Goal: Task Accomplishment & Management: Complete application form

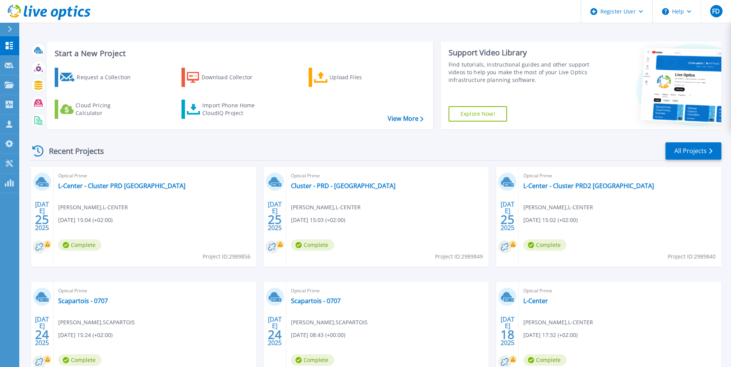
click at [260, 183] on div "[DATE] Optical Prime L-Center - Cluster PRD [GEOGRAPHIC_DATA][PERSON_NAME] , L-…" at bounding box center [371, 282] width 697 height 230
click at [12, 72] on link "Request Capture Request Capture" at bounding box center [9, 66] width 19 height 20
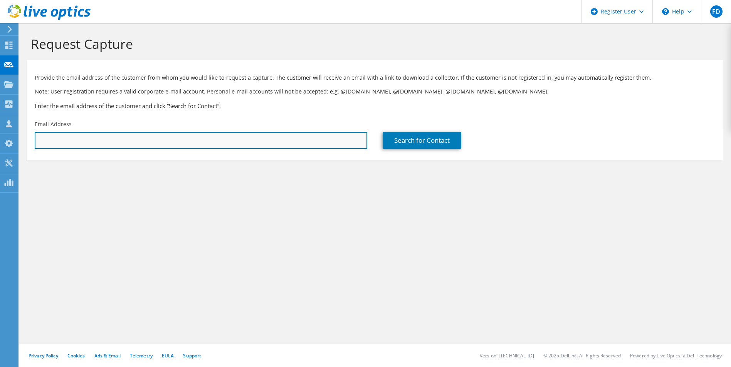
click at [176, 138] on input "text" at bounding box center [201, 140] width 332 height 17
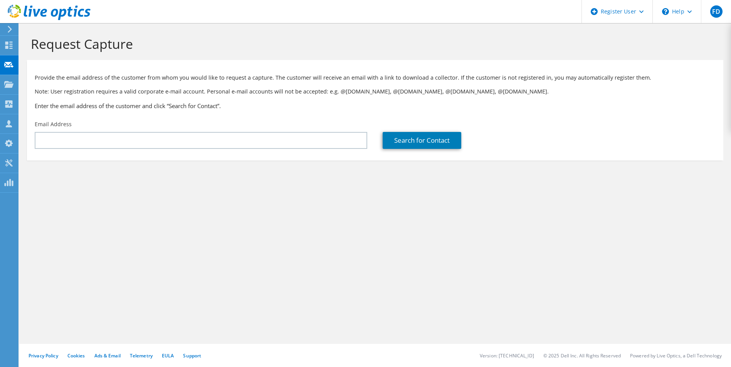
click at [96, 245] on div "Request Capture Provide the email address of the customer from whom you would l…" at bounding box center [374, 195] width 711 height 344
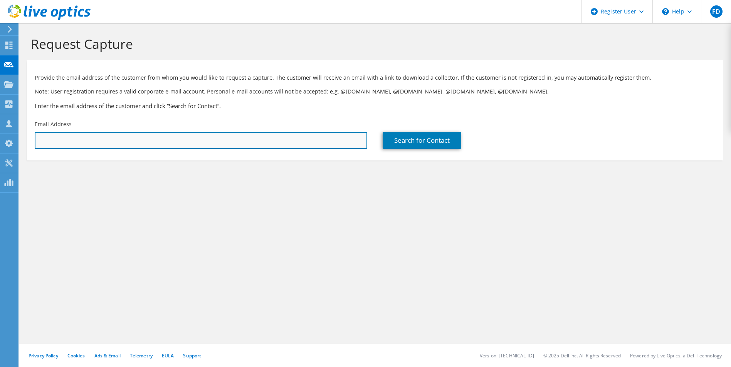
click at [66, 147] on input "text" at bounding box center [201, 140] width 332 height 17
paste input "Enrick GAYDU;"
type input "E"
click at [72, 141] on input "text" at bounding box center [201, 140] width 332 height 17
paste input "enrick.gaydu@scamark.leclerc"
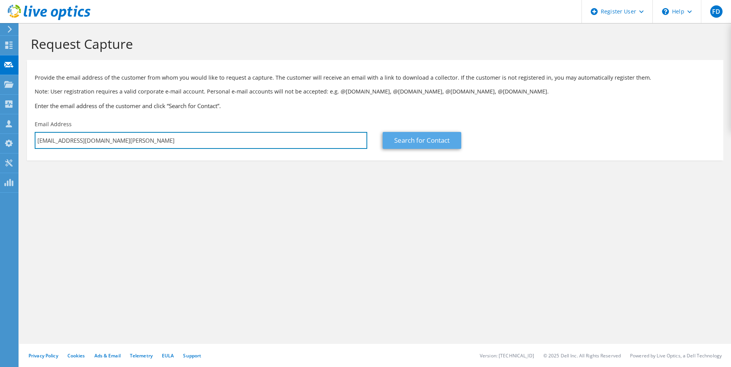
type input "enrick.gaydu@scamark.leclerc"
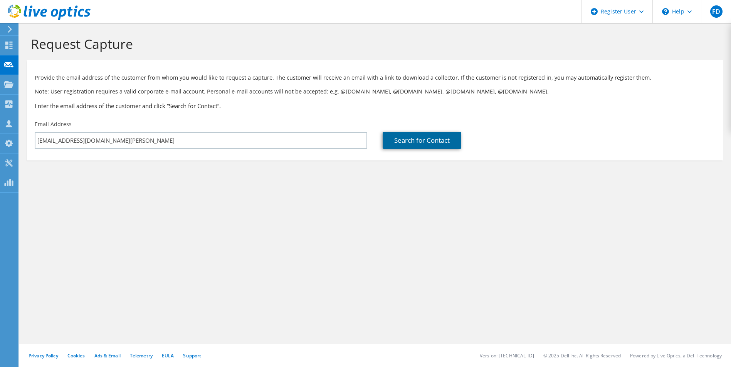
click at [390, 142] on link "Search for Contact" at bounding box center [421, 140] width 79 height 17
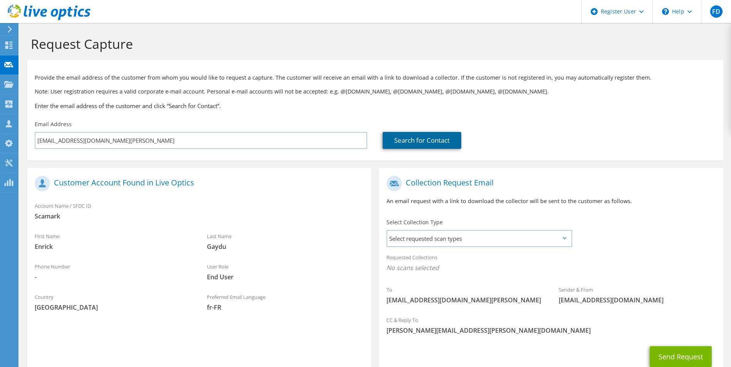
scroll to position [54, 0]
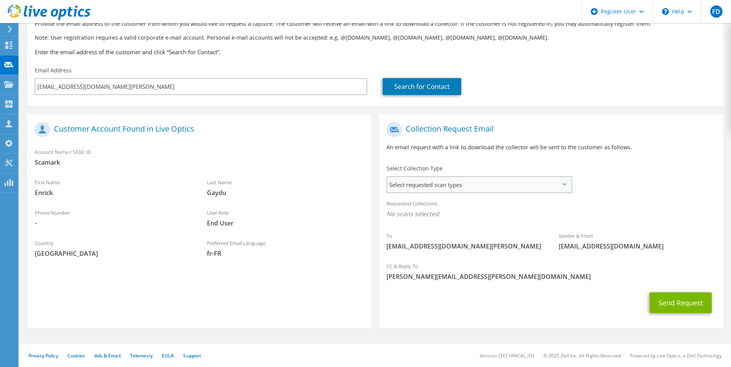
click at [442, 184] on span "Select requested scan types" at bounding box center [478, 184] width 183 height 15
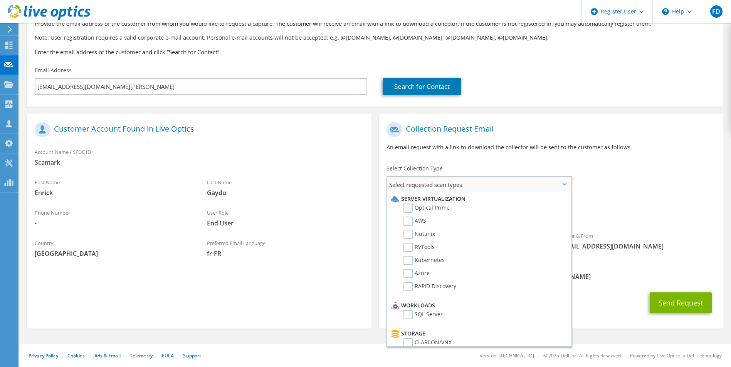
click at [439, 208] on label "Optical Prime" at bounding box center [426, 208] width 46 height 9
click at [0, 0] on input "Optical Prime" at bounding box center [0, 0] width 0 height 0
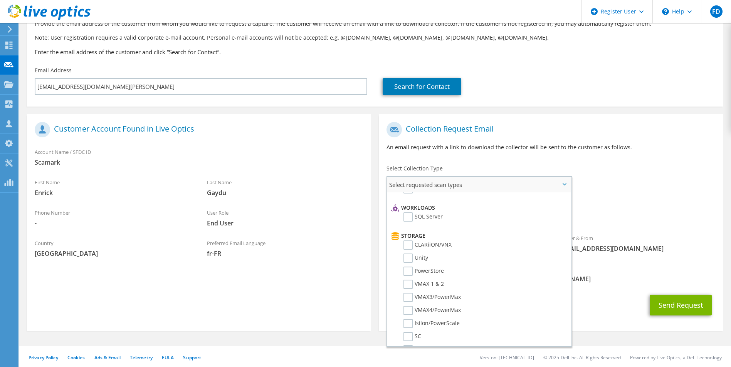
scroll to position [117, 0]
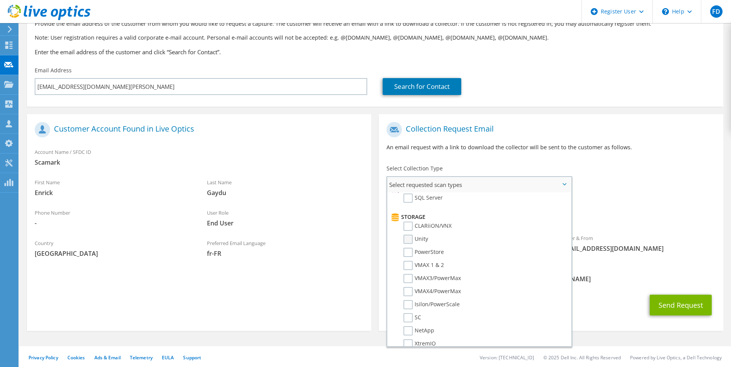
click at [425, 238] on label "Unity" at bounding box center [415, 239] width 25 height 9
click at [0, 0] on input "Unity" at bounding box center [0, 0] width 0 height 0
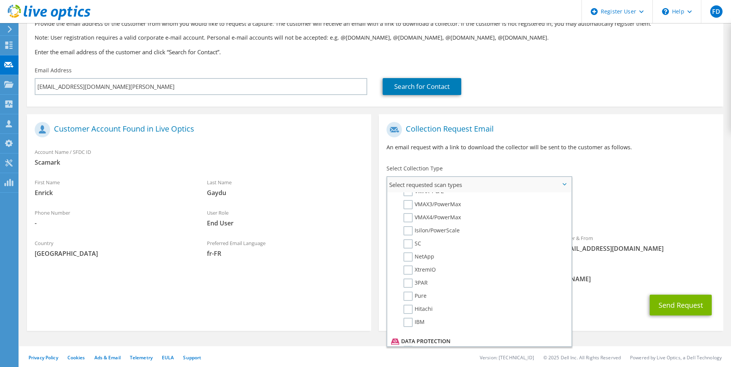
scroll to position [194, 0]
click at [422, 321] on label "IBM" at bounding box center [413, 318] width 21 height 9
click at [0, 0] on input "IBM" at bounding box center [0, 0] width 0 height 0
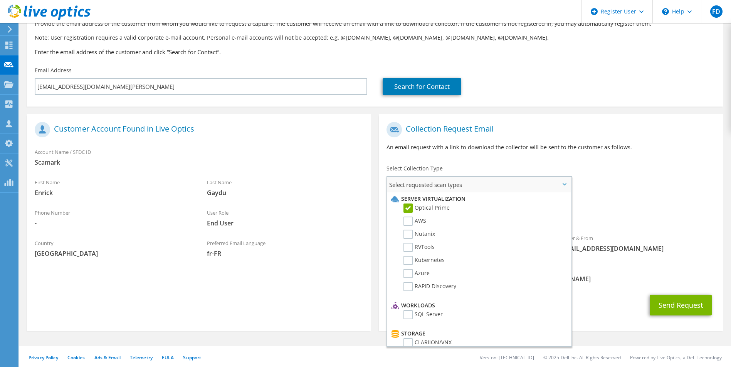
scroll to position [0, 0]
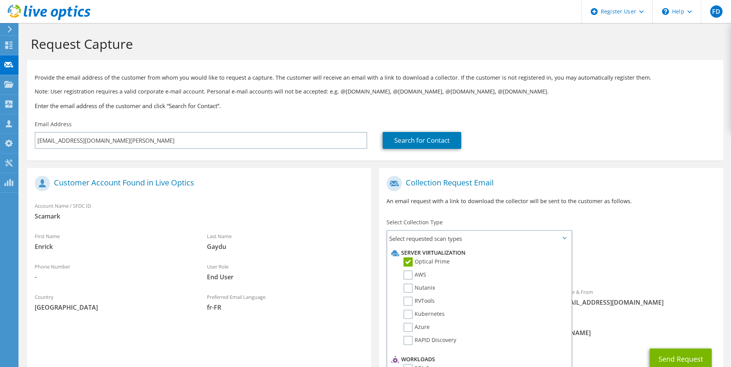
click at [627, 184] on h1 "Collection Request Email" at bounding box center [548, 183] width 325 height 15
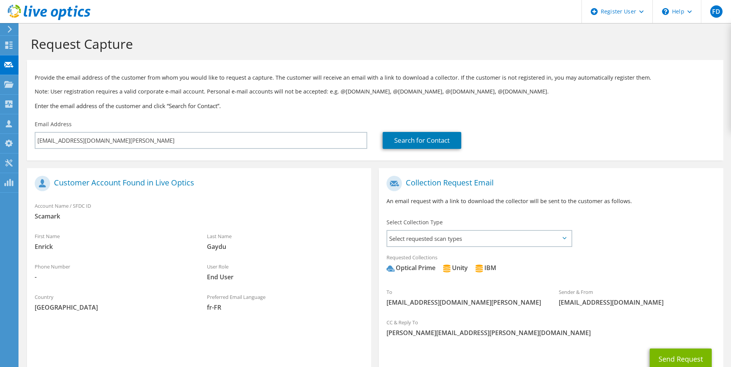
scroll to position [56, 0]
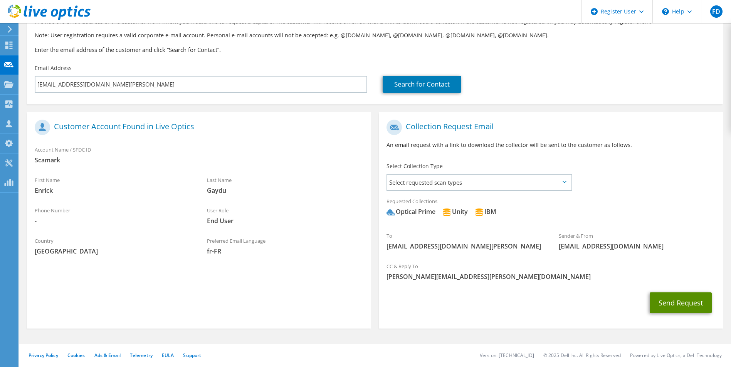
click at [680, 298] on button "Send Request" at bounding box center [680, 303] width 62 height 21
